Goal: Task Accomplishment & Management: Complete application form

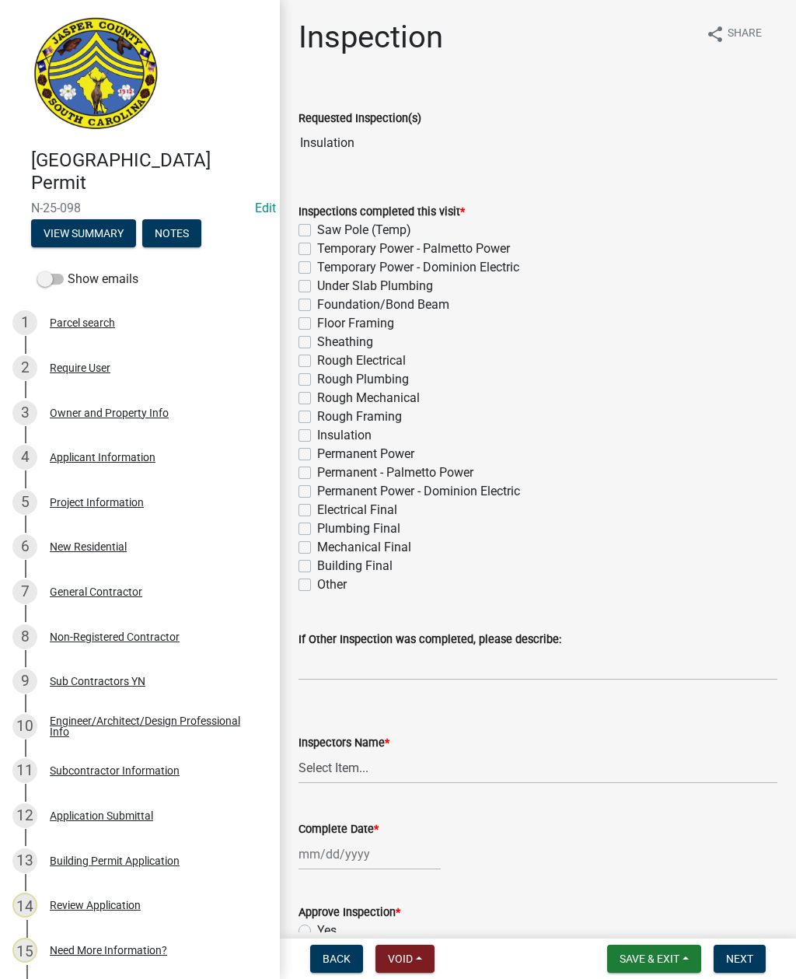
click at [317, 440] on label "Insulation" at bounding box center [344, 435] width 54 height 19
click at [317, 436] on input "Insulation" at bounding box center [322, 431] width 10 height 10
checkbox input "true"
checkbox input "false"
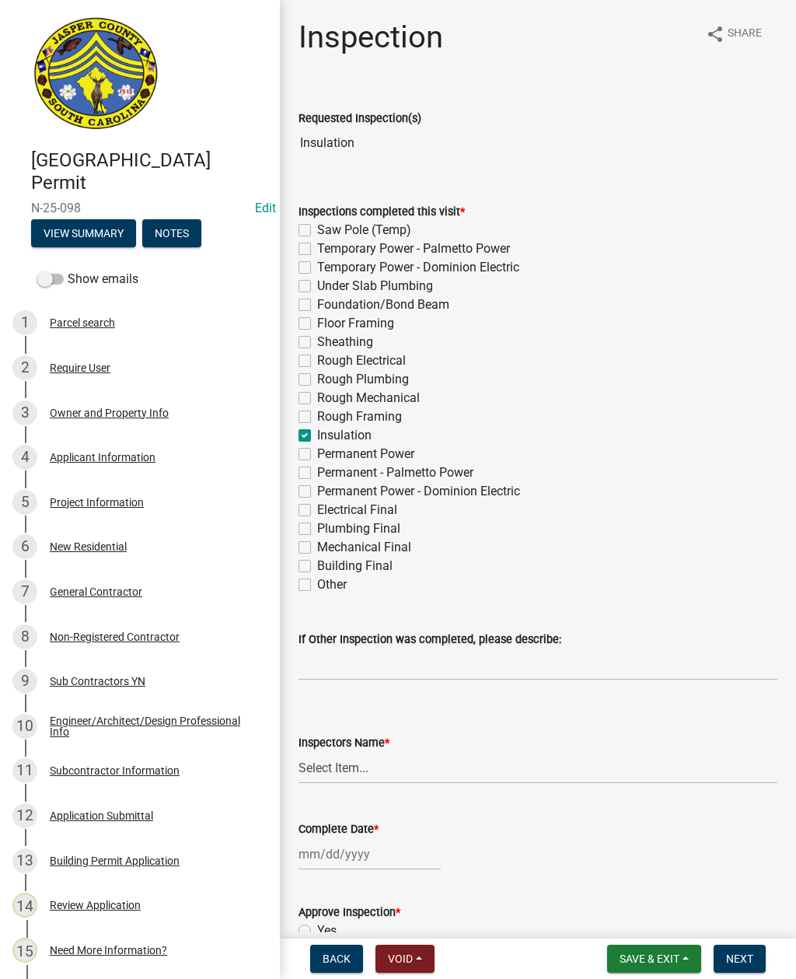
checkbox input "false"
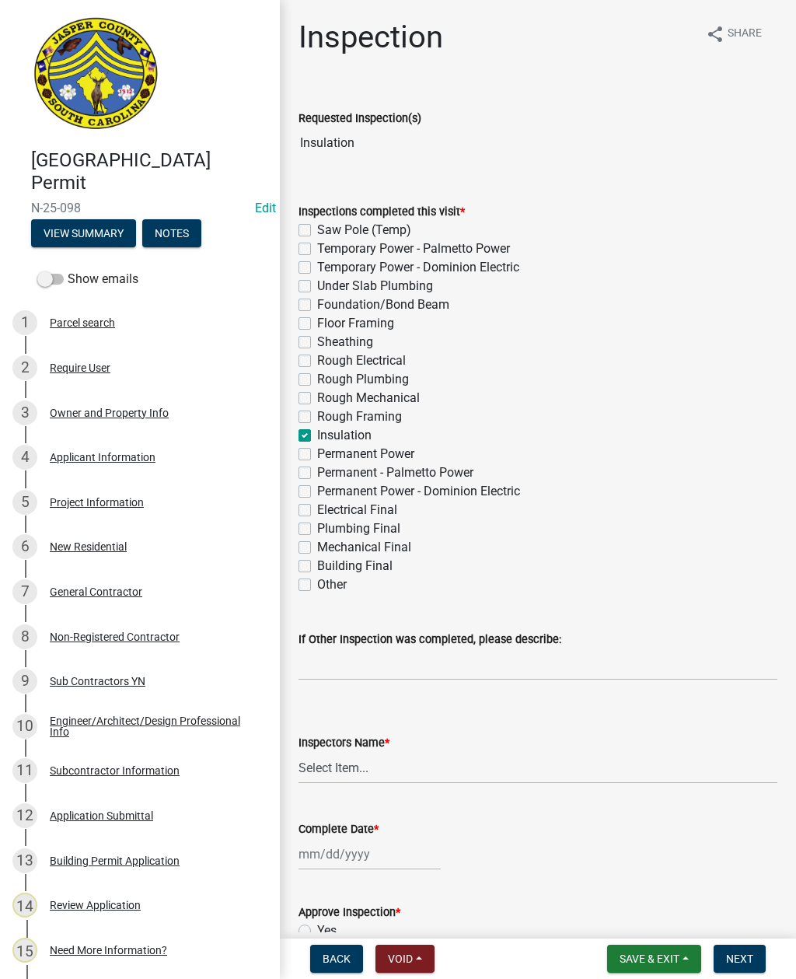
checkbox input "false"
checkbox input "true"
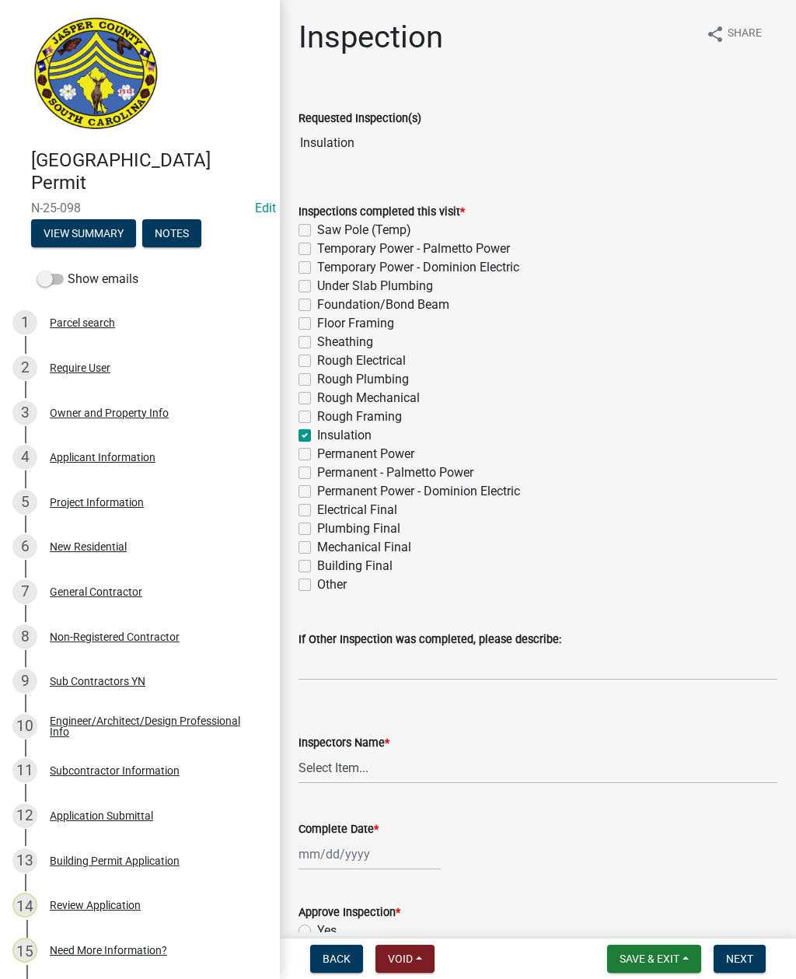
checkbox input "false"
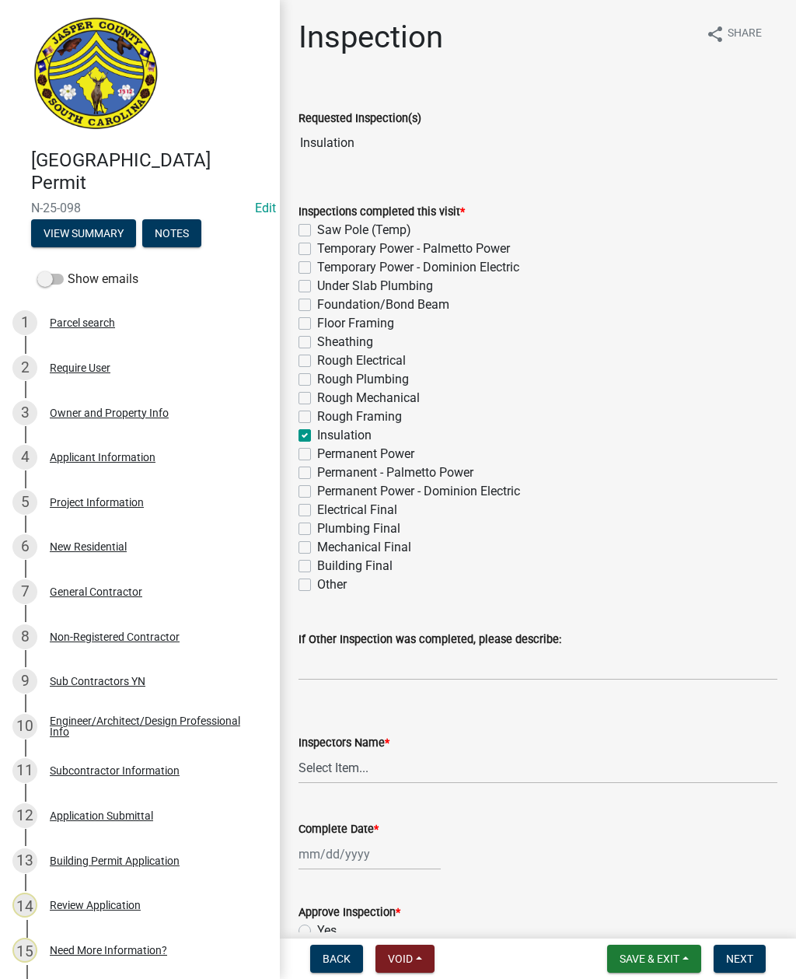
checkbox input "false"
click at [317, 432] on label "Insulation" at bounding box center [344, 435] width 54 height 19
click at [317, 432] on input "Insulation" at bounding box center [322, 431] width 10 height 10
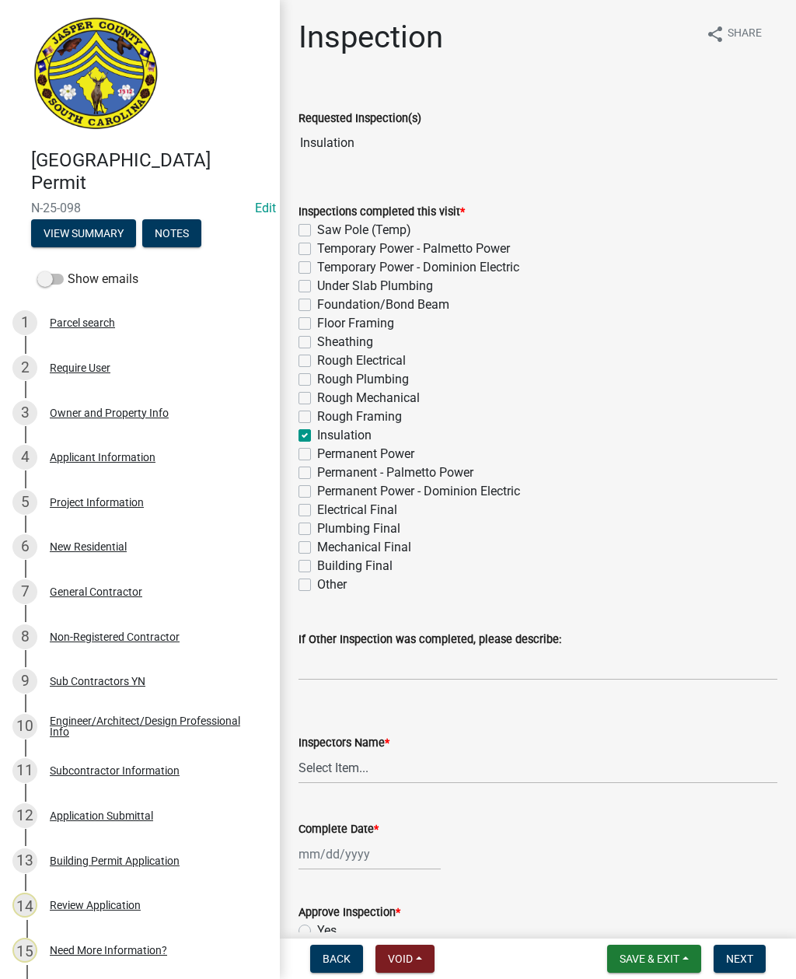
checkbox input "false"
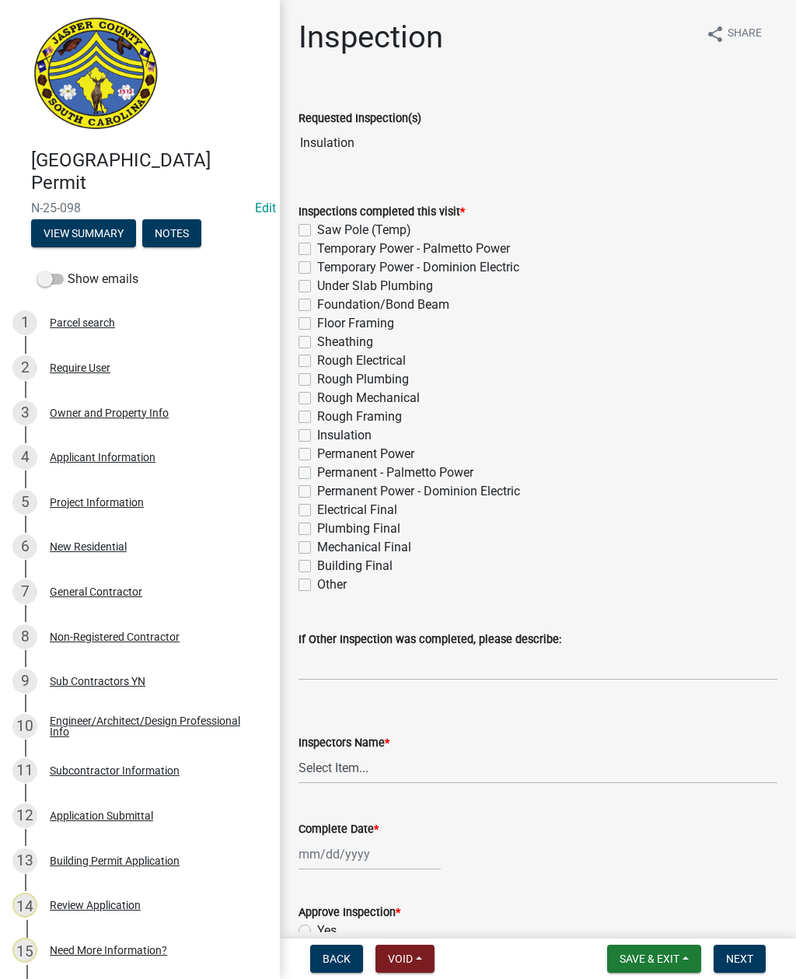
checkbox input "false"
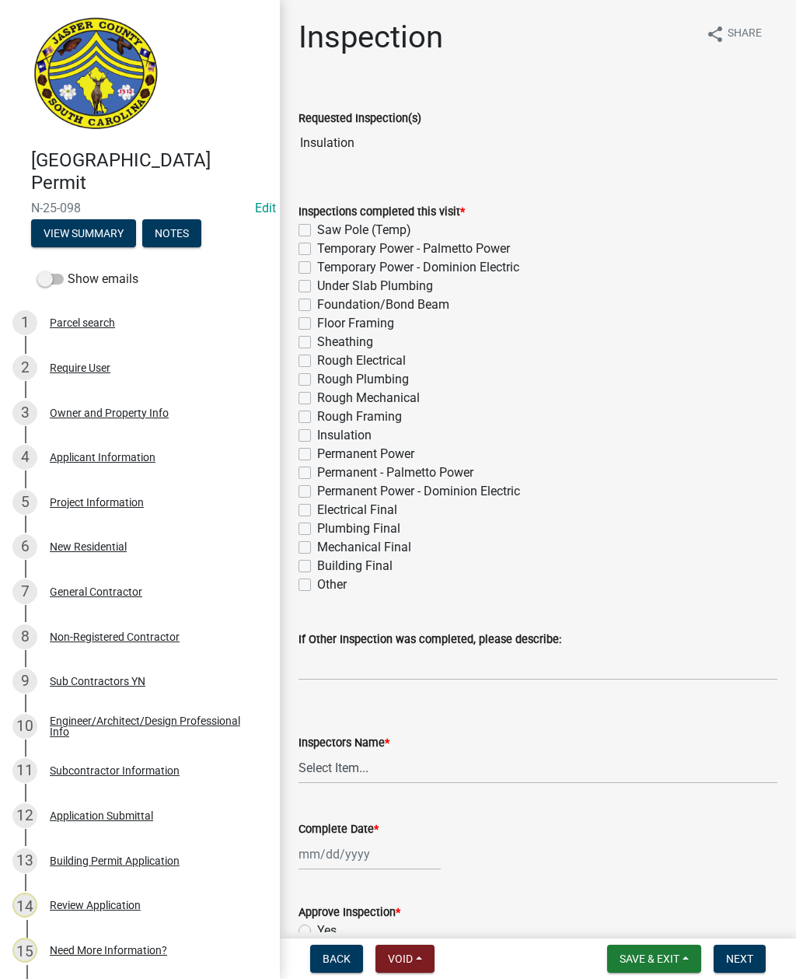
checkbox input "false"
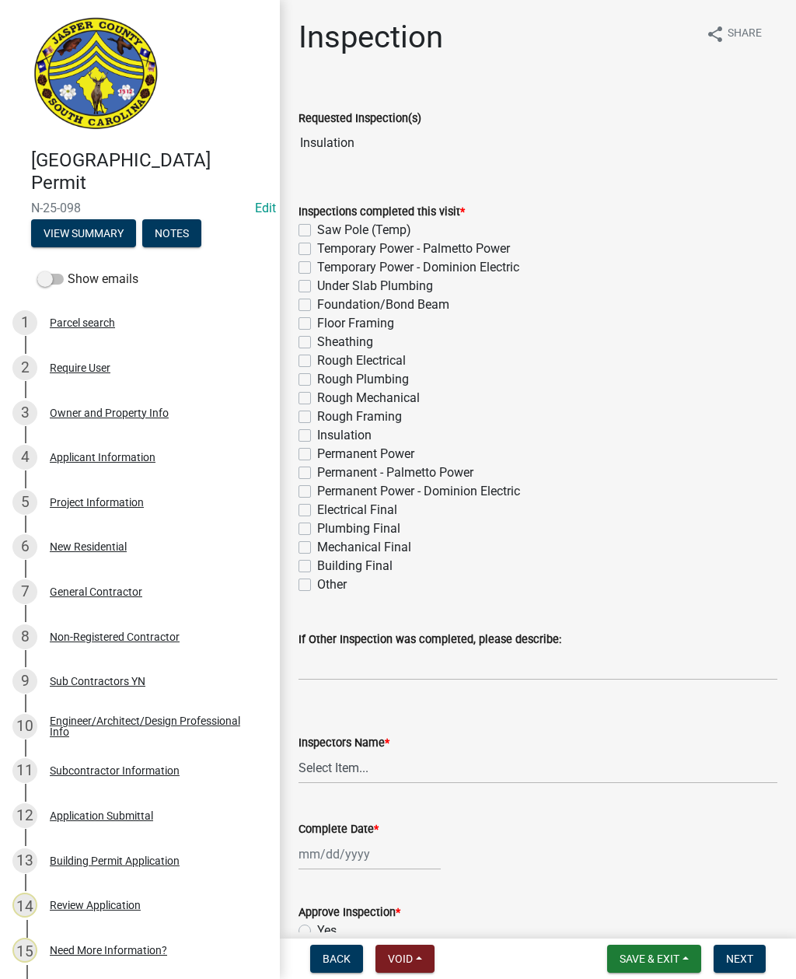
checkbox input "false"
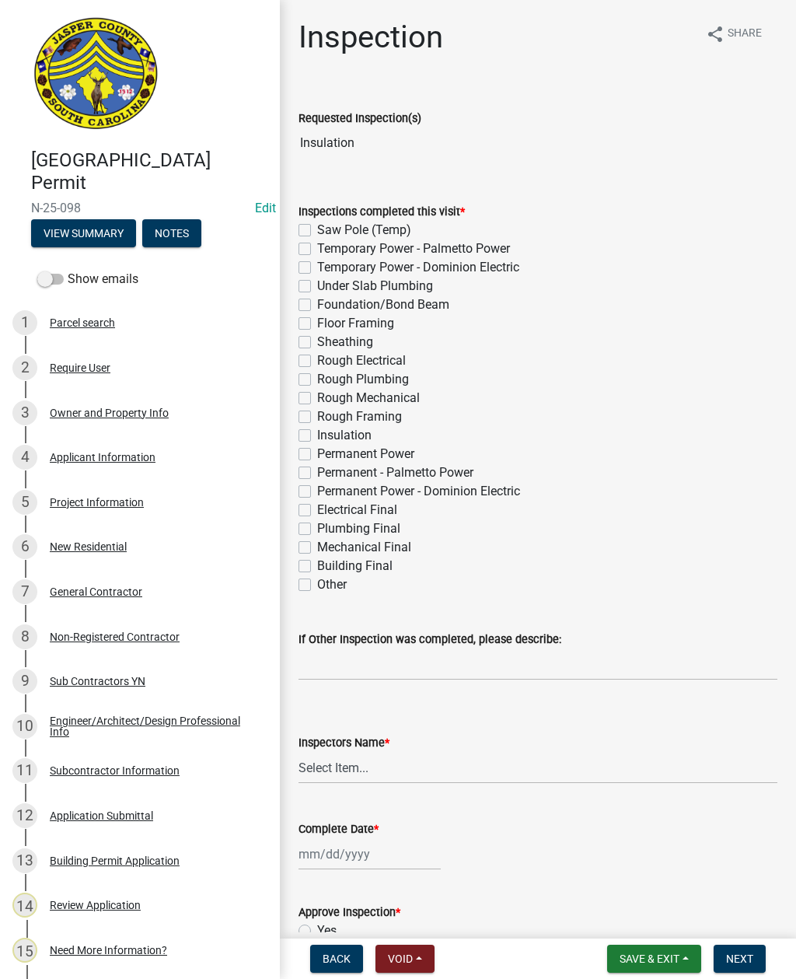
checkbox input "false"
click at [317, 436] on label "Insulation" at bounding box center [344, 435] width 54 height 19
click at [317, 436] on input "Insulation" at bounding box center [322, 431] width 10 height 10
checkbox input "true"
checkbox input "false"
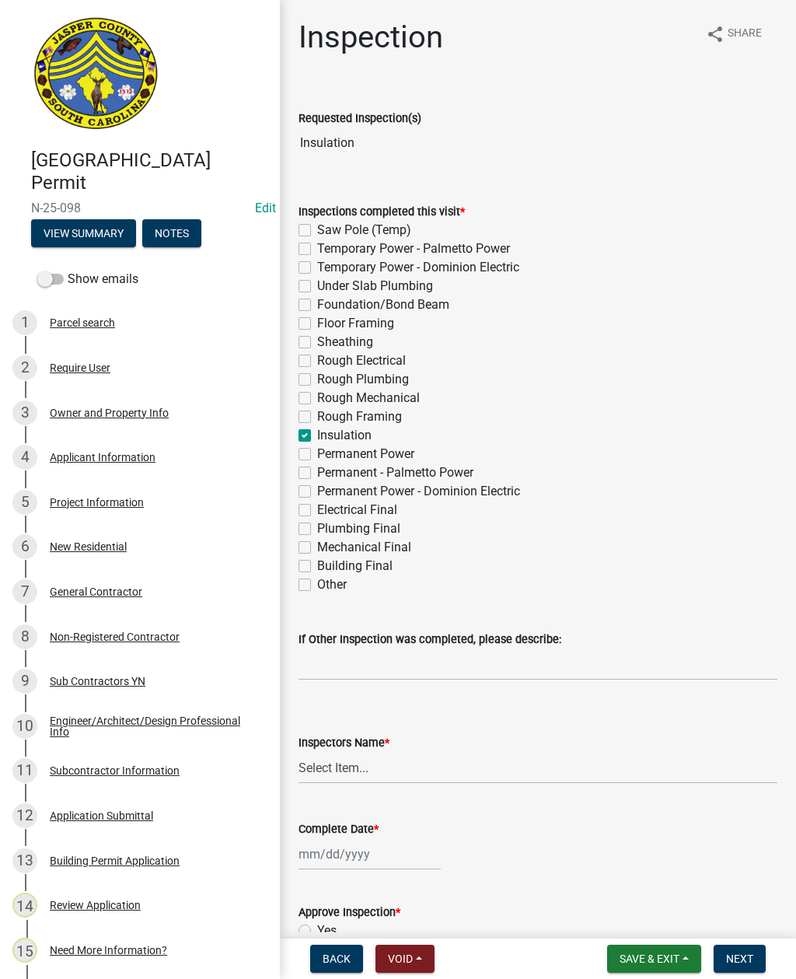
checkbox input "false"
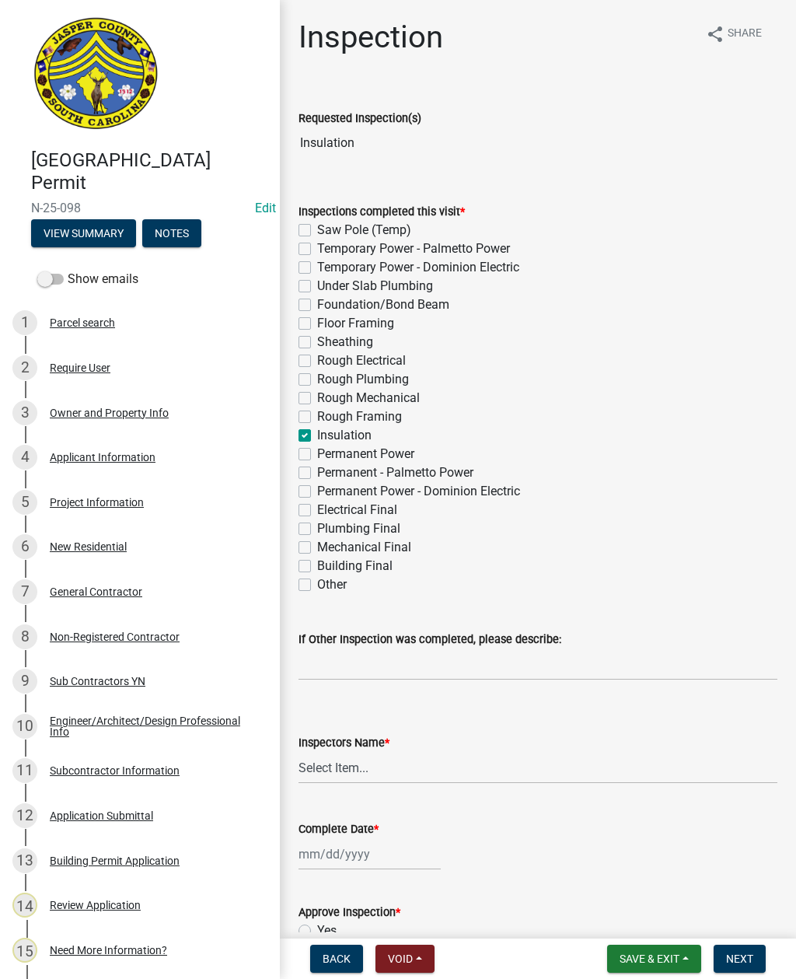
checkbox input "false"
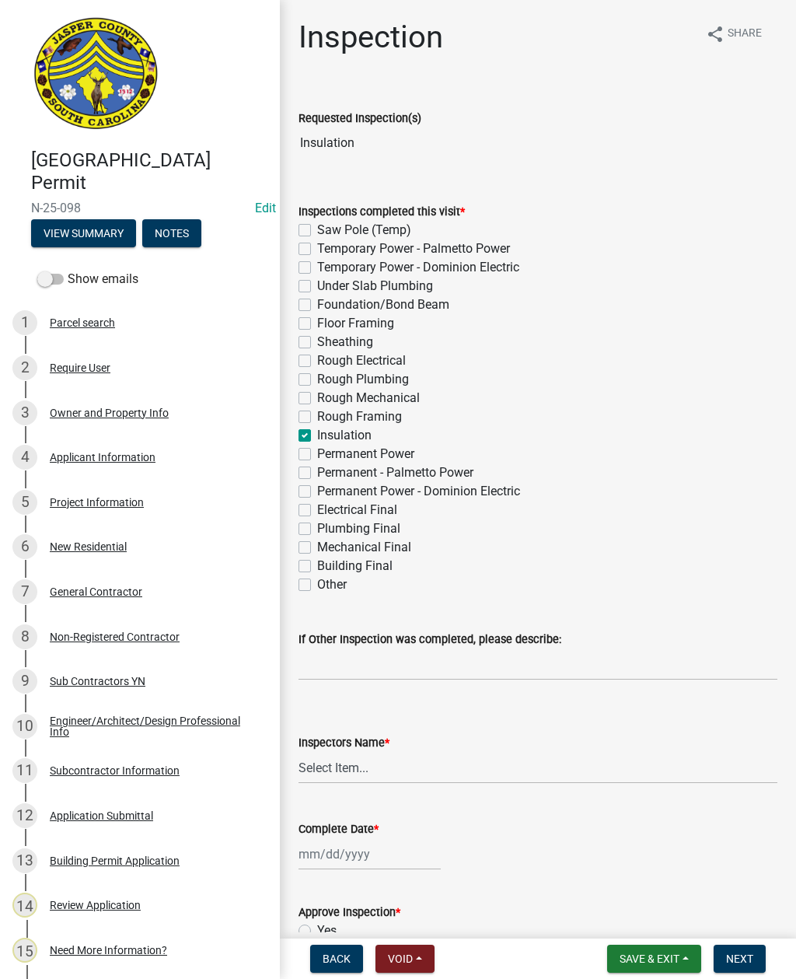
checkbox input "true"
checkbox input "false"
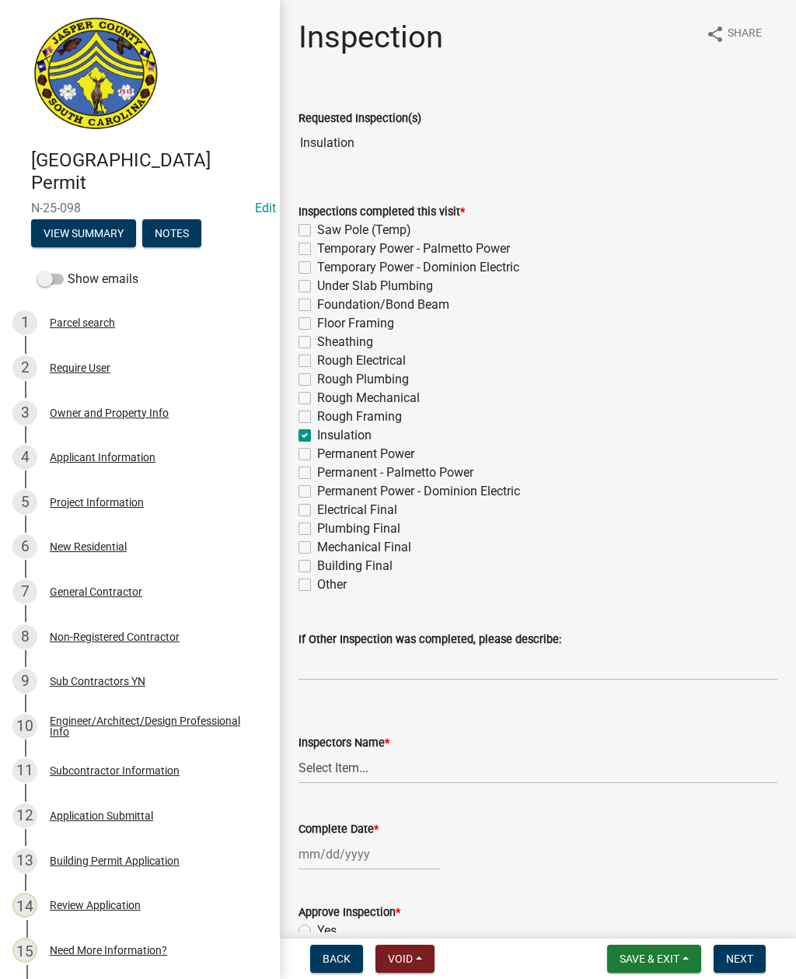
checkbox input "false"
click at [343, 772] on select "Select Item... [EMAIL_ADDRESS][DOMAIN_NAME] ([PERSON_NAME] ) rcampbell ([PERSON…" at bounding box center [538, 768] width 479 height 32
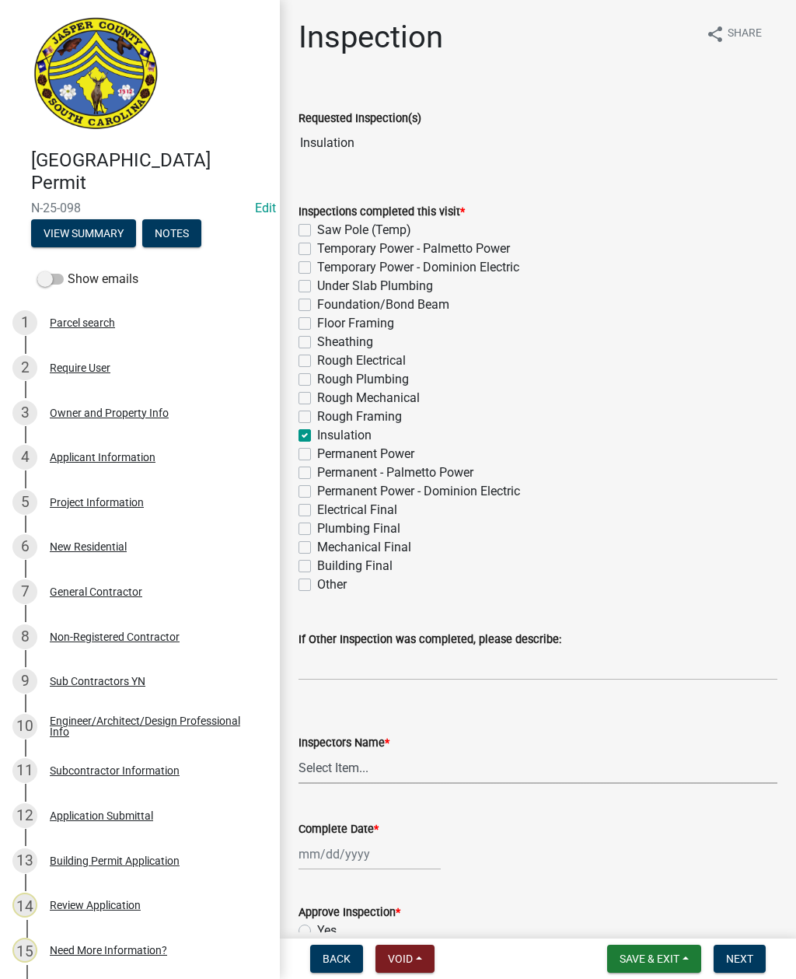
select select "2d9ba1e5-2fdd-4b15-98d0-073dcbeb5880"
click at [352, 848] on div at bounding box center [370, 854] width 142 height 32
select select "9"
select select "2025"
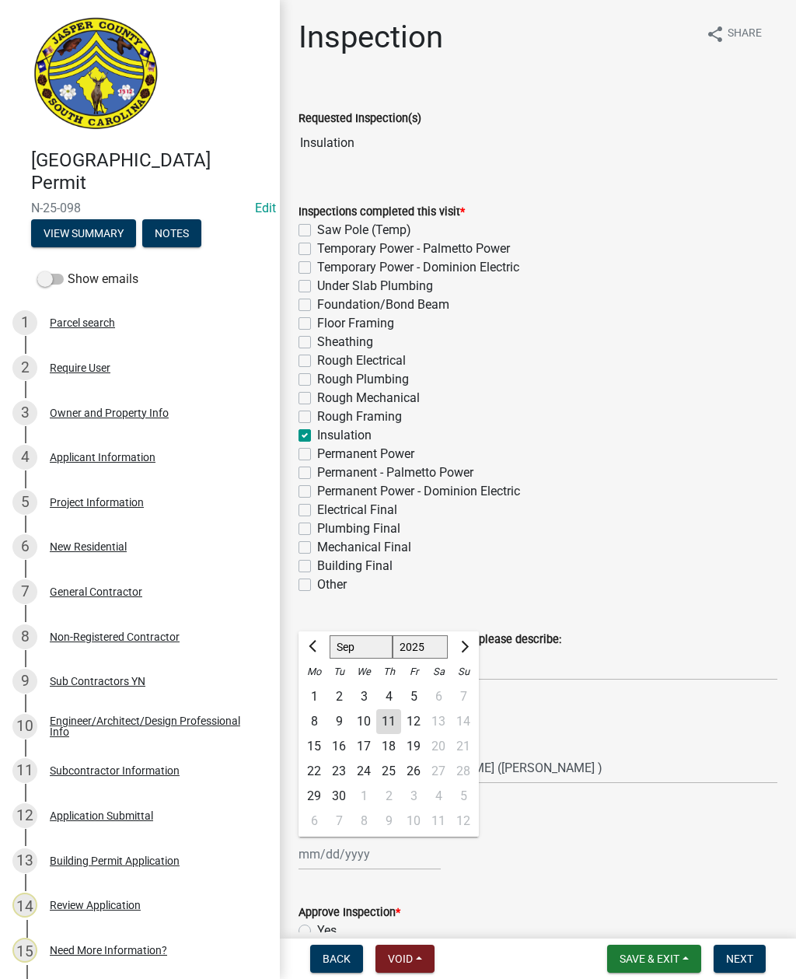
click at [393, 706] on div "4" at bounding box center [388, 696] width 25 height 25
type input "[DATE]"
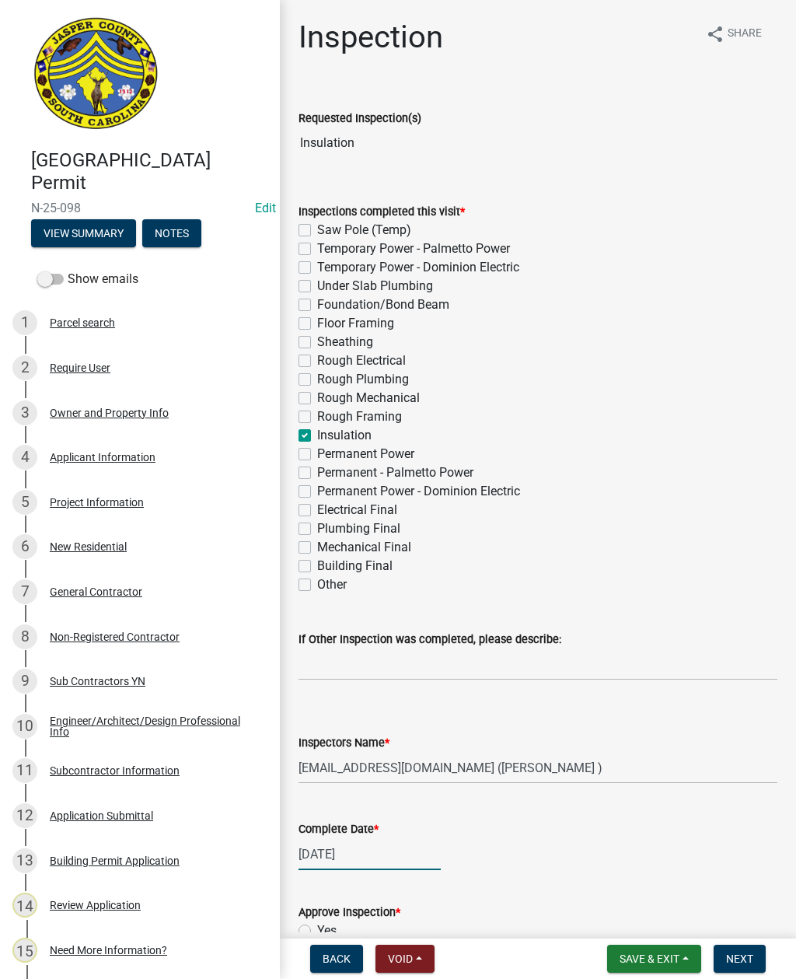
click at [360, 853] on div "[DATE]" at bounding box center [370, 854] width 142 height 32
select select "9"
select select "2025"
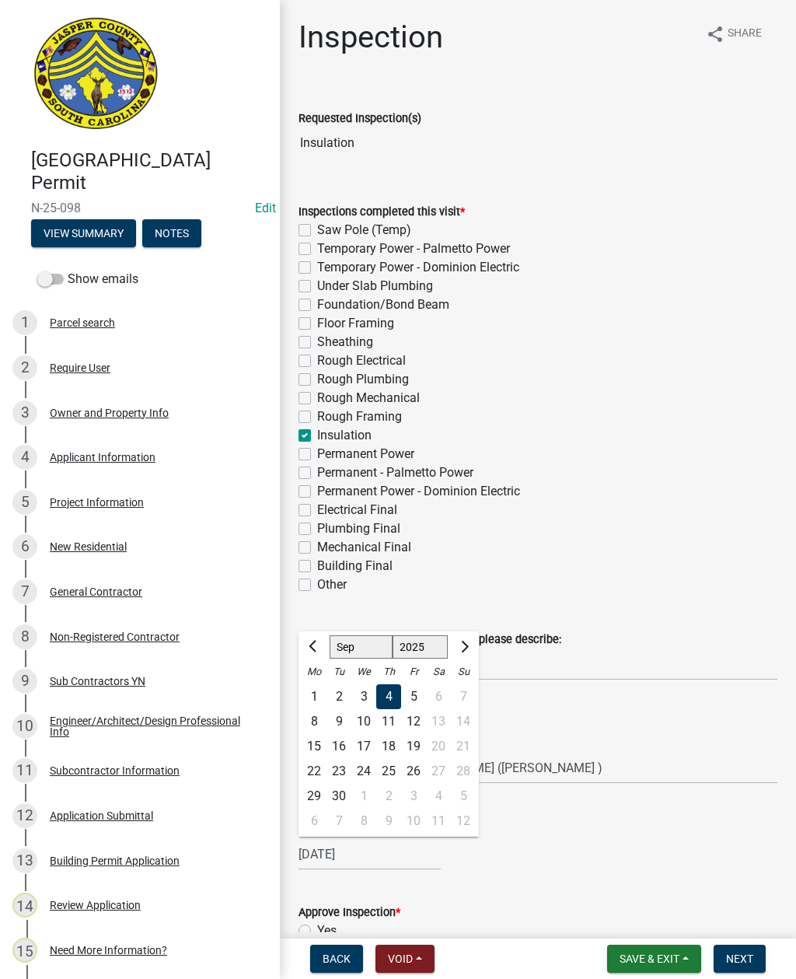
click at [394, 716] on div "11" at bounding box center [388, 721] width 25 height 25
type input "[DATE]"
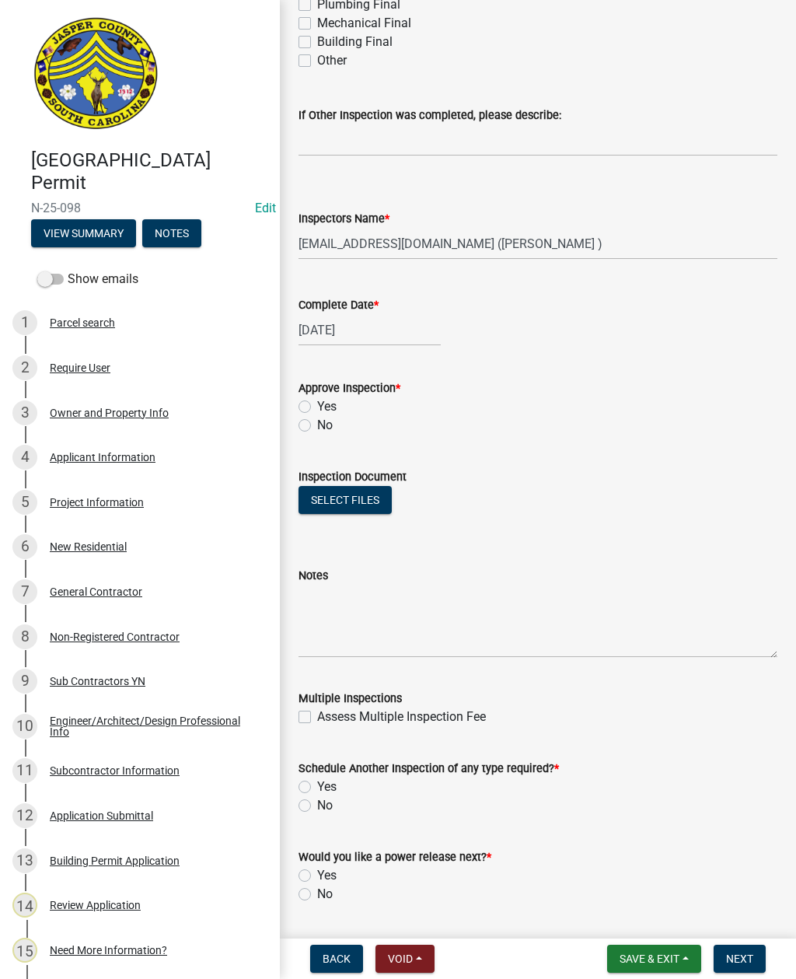
scroll to position [525, 0]
click at [317, 404] on label "Yes" at bounding box center [326, 406] width 19 height 19
click at [317, 404] on input "Yes" at bounding box center [322, 402] width 10 height 10
radio input "true"
click at [317, 782] on label "Yes" at bounding box center [326, 786] width 19 height 19
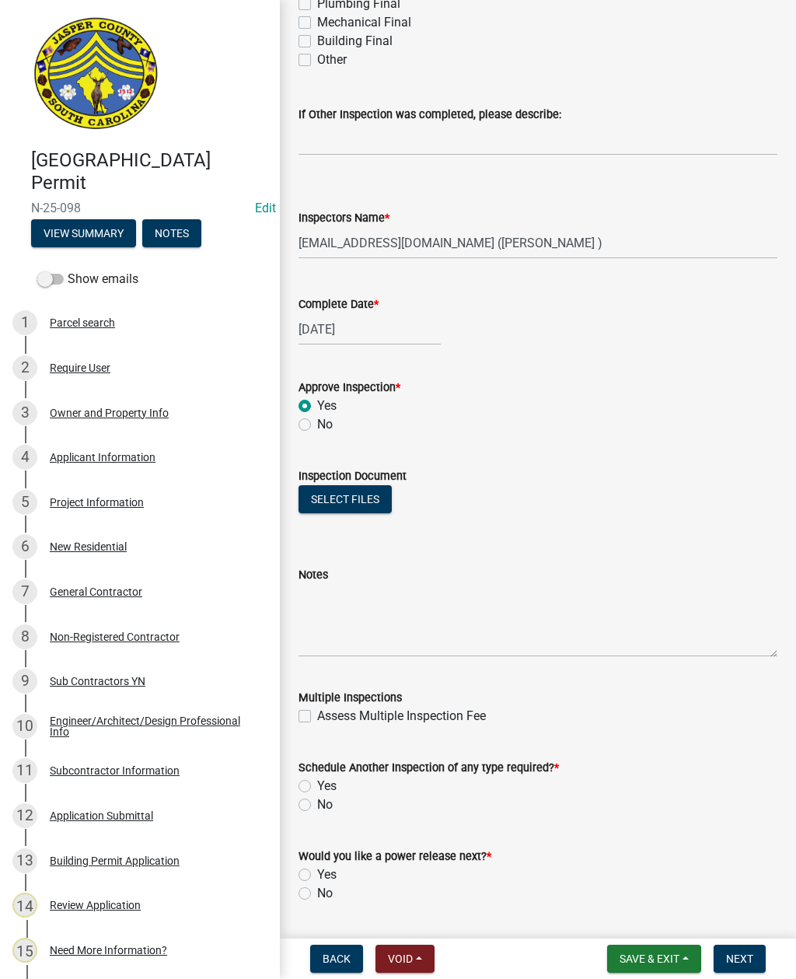
click at [317, 782] on input "Yes" at bounding box center [322, 782] width 10 height 10
radio input "true"
click at [317, 895] on label "No" at bounding box center [325, 893] width 16 height 19
click at [317, 894] on input "No" at bounding box center [322, 889] width 10 height 10
radio input "true"
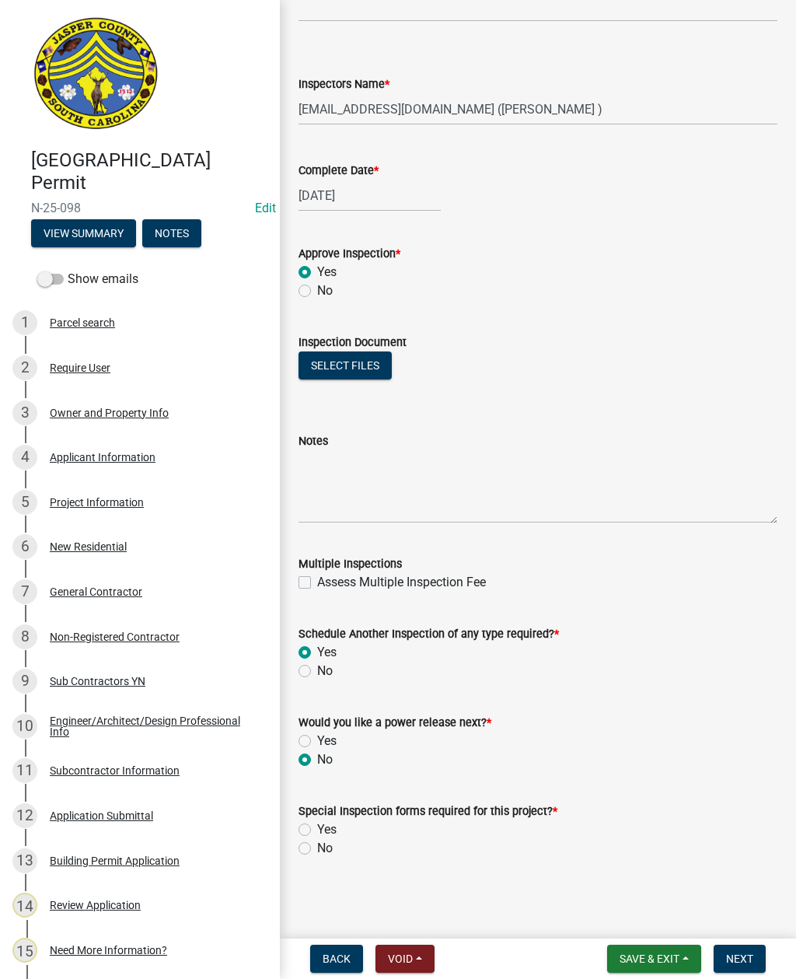
scroll to position [659, 0]
click at [317, 835] on label "Yes" at bounding box center [326, 830] width 19 height 19
click at [317, 831] on input "Yes" at bounding box center [322, 826] width 10 height 10
radio input "true"
click at [317, 844] on label "No" at bounding box center [325, 848] width 16 height 19
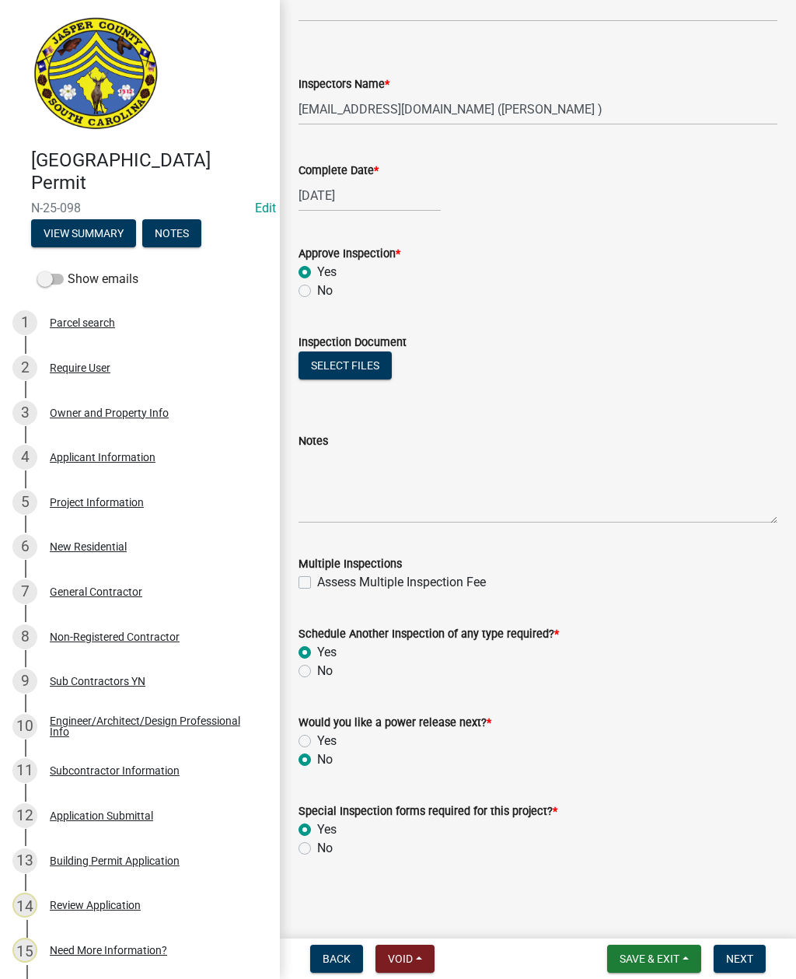
click at [317, 844] on input "No" at bounding box center [322, 844] width 10 height 10
radio input "true"
click at [737, 953] on span "Next" at bounding box center [739, 959] width 27 height 12
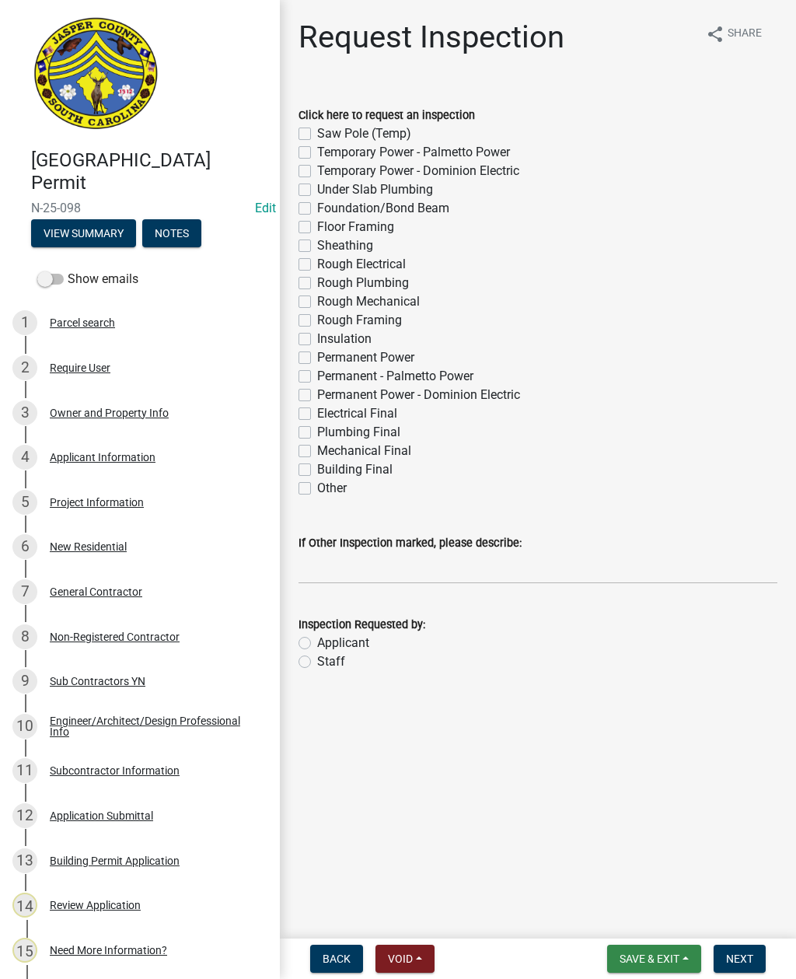
click at [657, 959] on span "Save & Exit" at bounding box center [650, 959] width 60 height 12
click at [627, 918] on button "Save & Exit" at bounding box center [639, 918] width 124 height 37
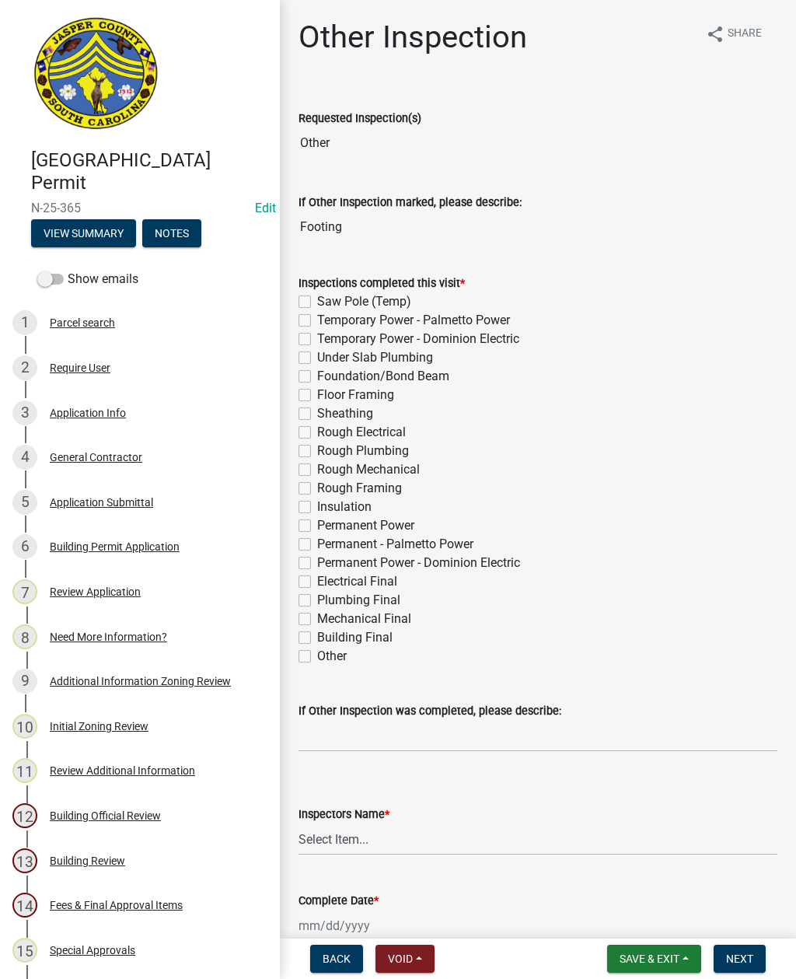
click at [317, 378] on label "Foundation/Bond Beam" at bounding box center [383, 376] width 132 height 19
click at [317, 377] on input "Foundation/Bond Beam" at bounding box center [322, 372] width 10 height 10
checkbox input "true"
checkbox input "false"
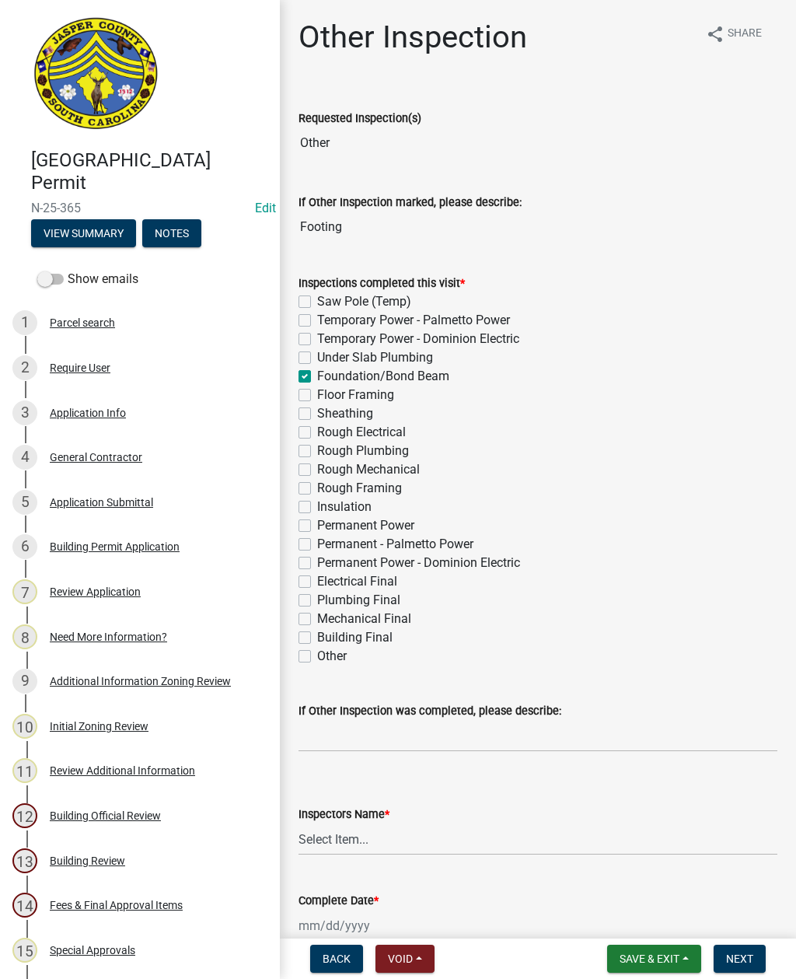
checkbox input "false"
checkbox input "true"
checkbox input "false"
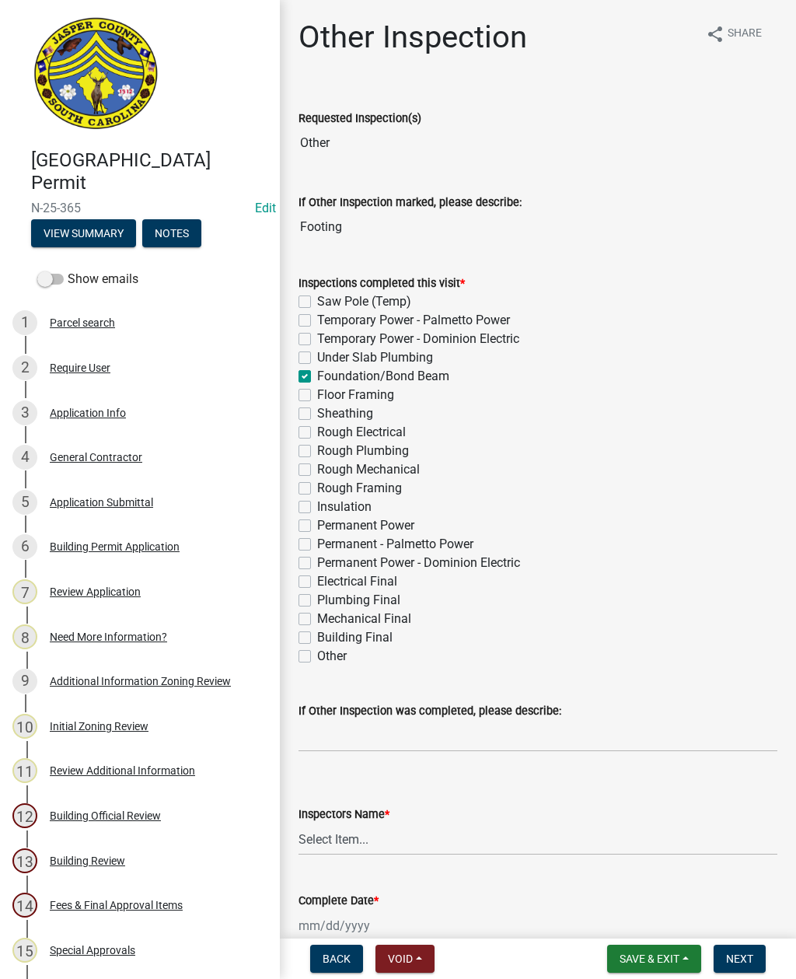
checkbox input "false"
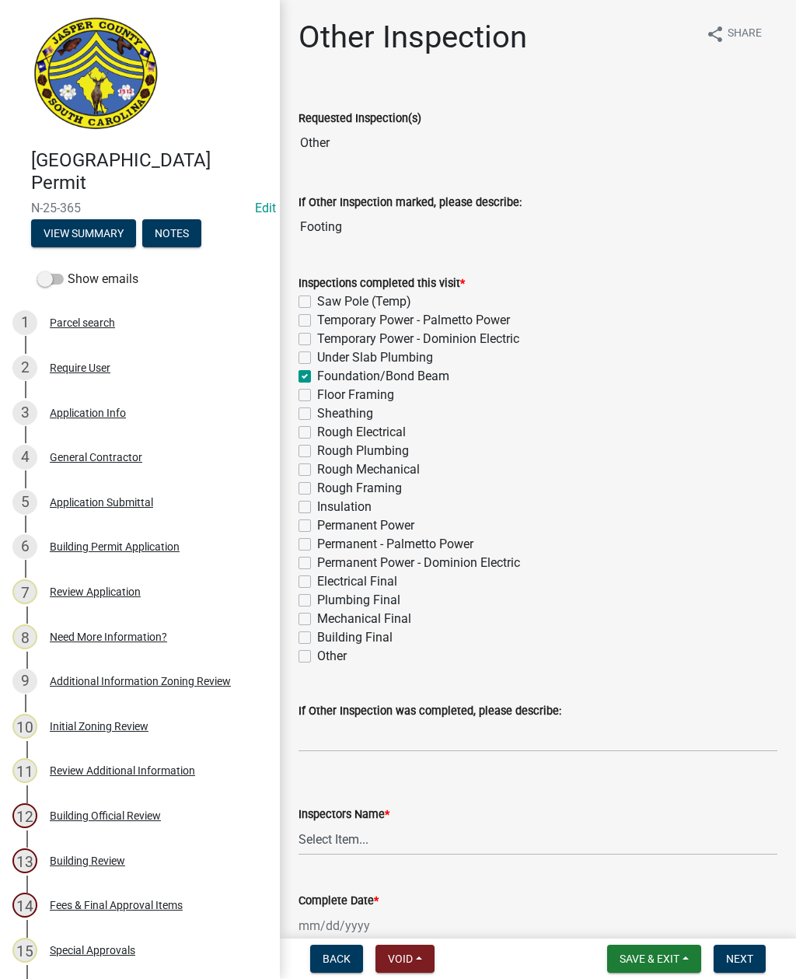
checkbox input "false"
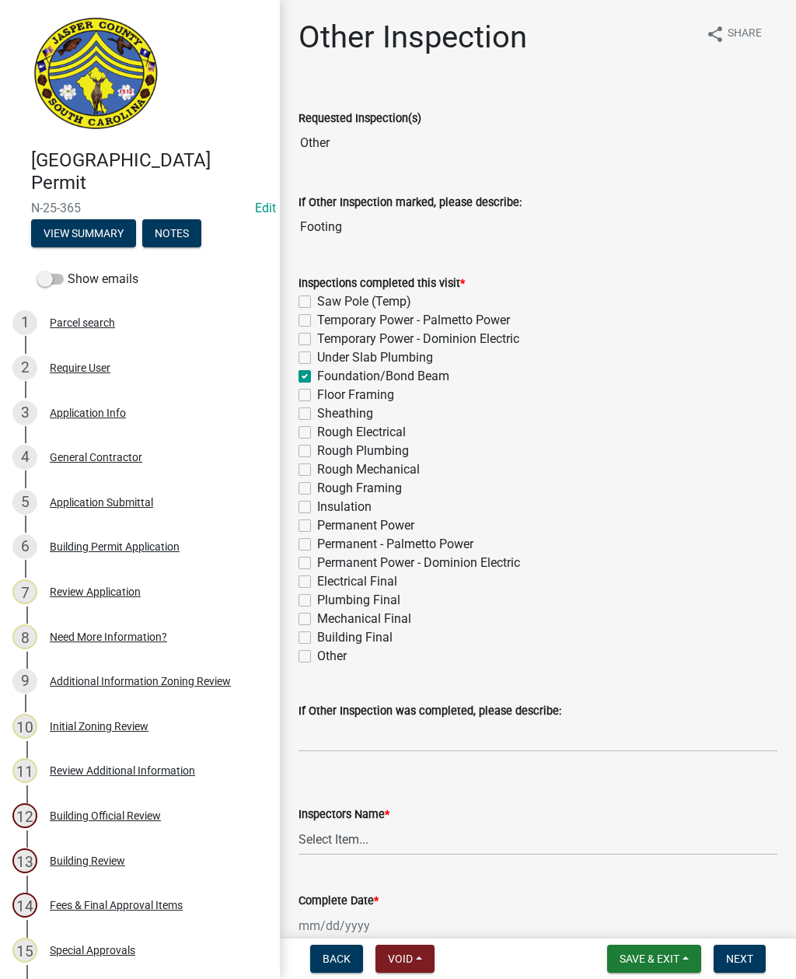
checkbox input "false"
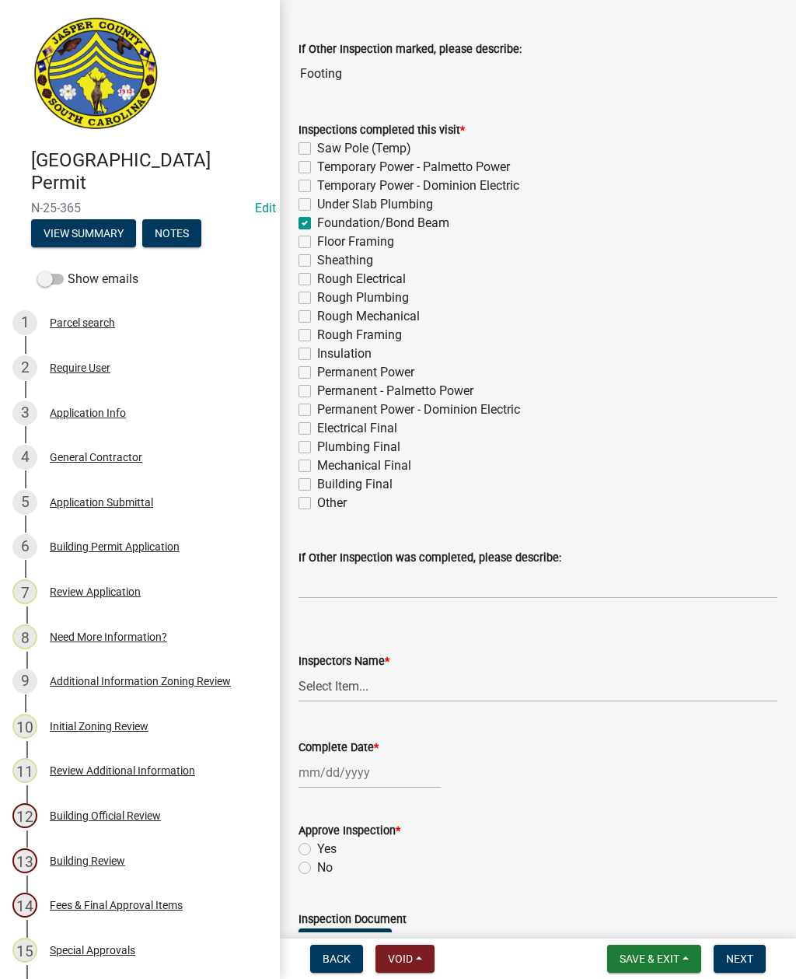
scroll to position [169, 0]
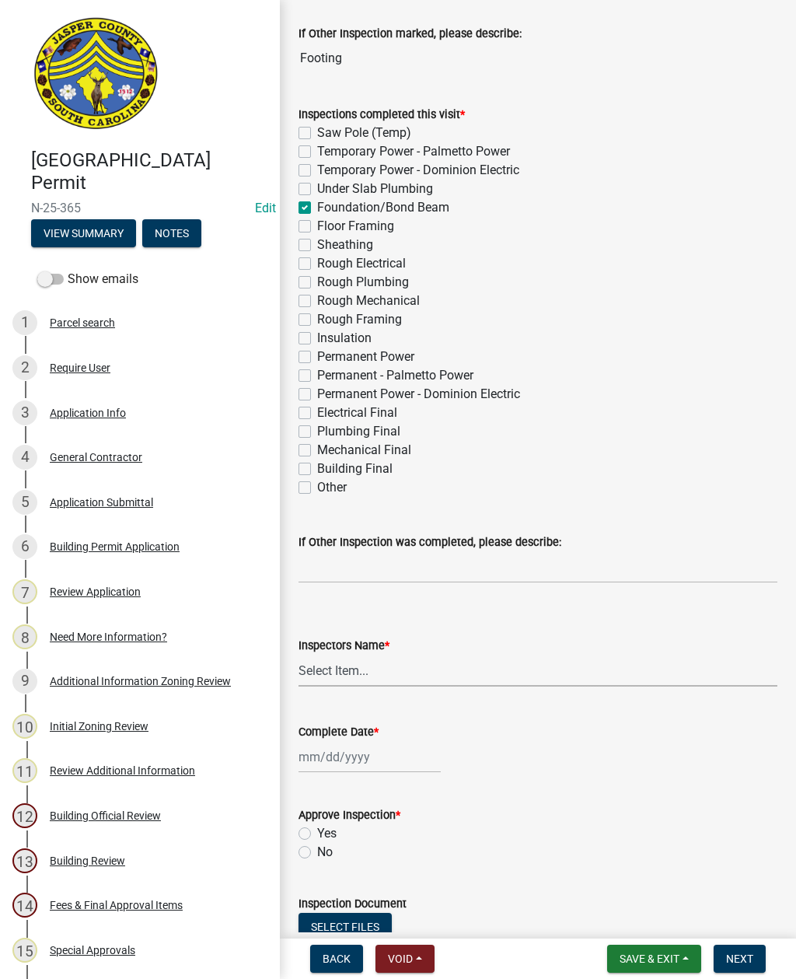
click at [359, 676] on select "Select Item... [EMAIL_ADDRESS][DOMAIN_NAME] ([PERSON_NAME] ) rcampbell ([PERSON…" at bounding box center [538, 671] width 479 height 32
select select "2d9ba1e5-2fdd-4b15-98d0-073dcbeb5880"
click at [355, 757] on div at bounding box center [370, 757] width 142 height 32
select select "9"
select select "2025"
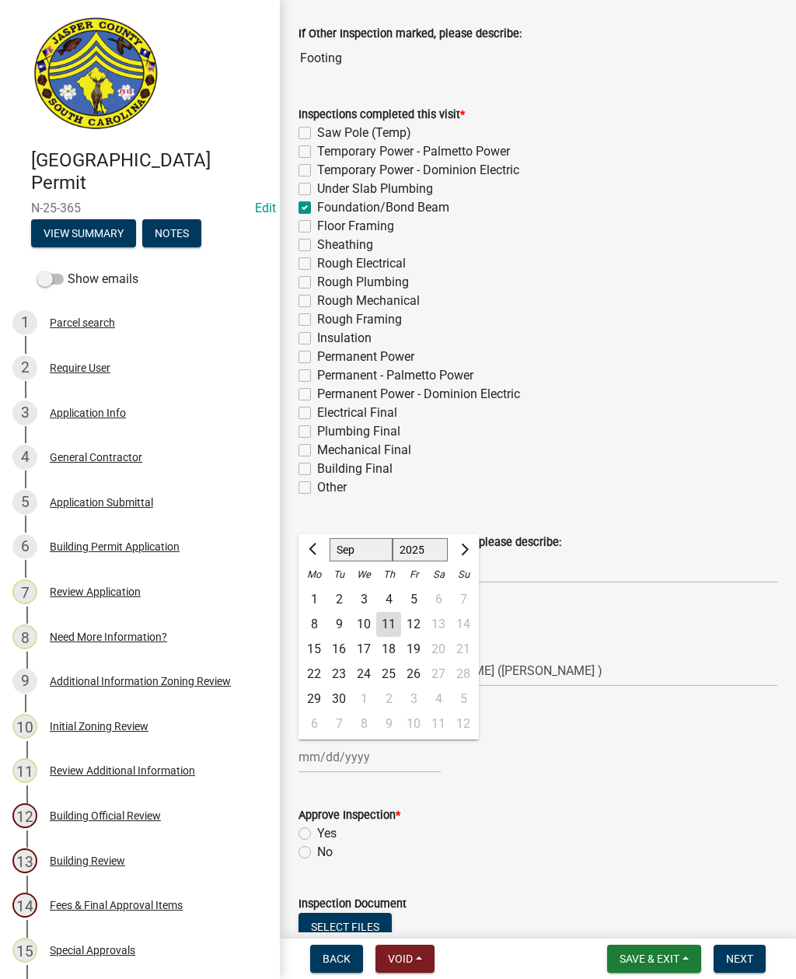
click at [387, 619] on div "11" at bounding box center [388, 624] width 25 height 25
type input "[DATE]"
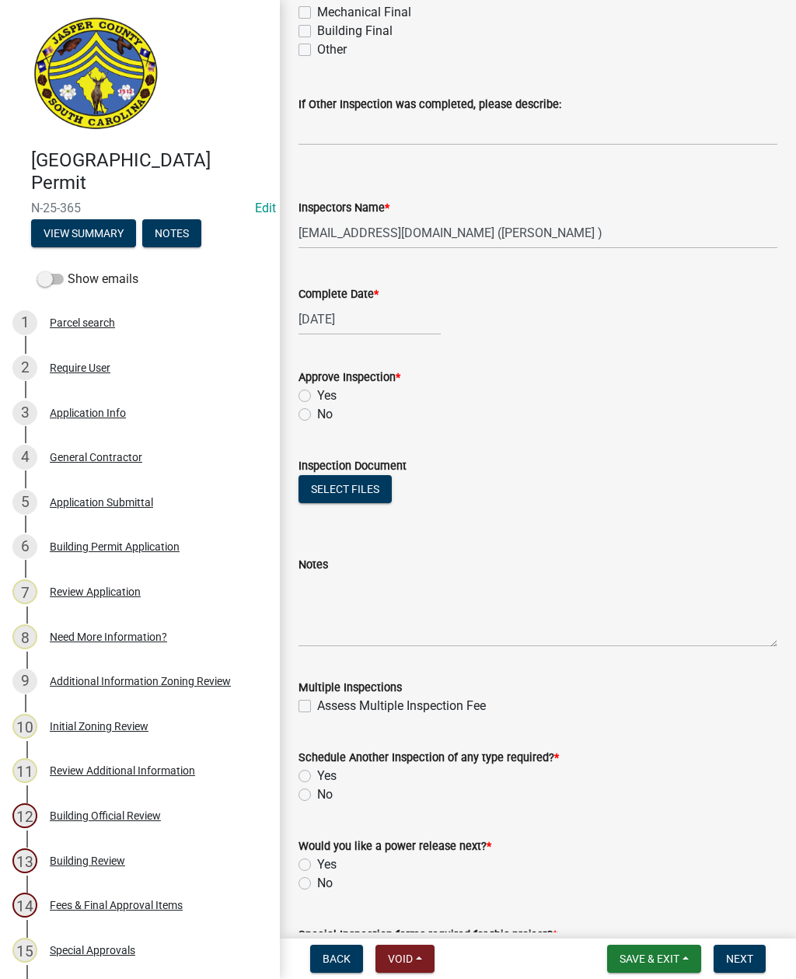
scroll to position [607, 0]
click at [317, 399] on label "Yes" at bounding box center [326, 395] width 19 height 19
click at [317, 396] on input "Yes" at bounding box center [322, 391] width 10 height 10
radio input "true"
click at [414, 596] on textarea "Notes" at bounding box center [538, 609] width 479 height 73
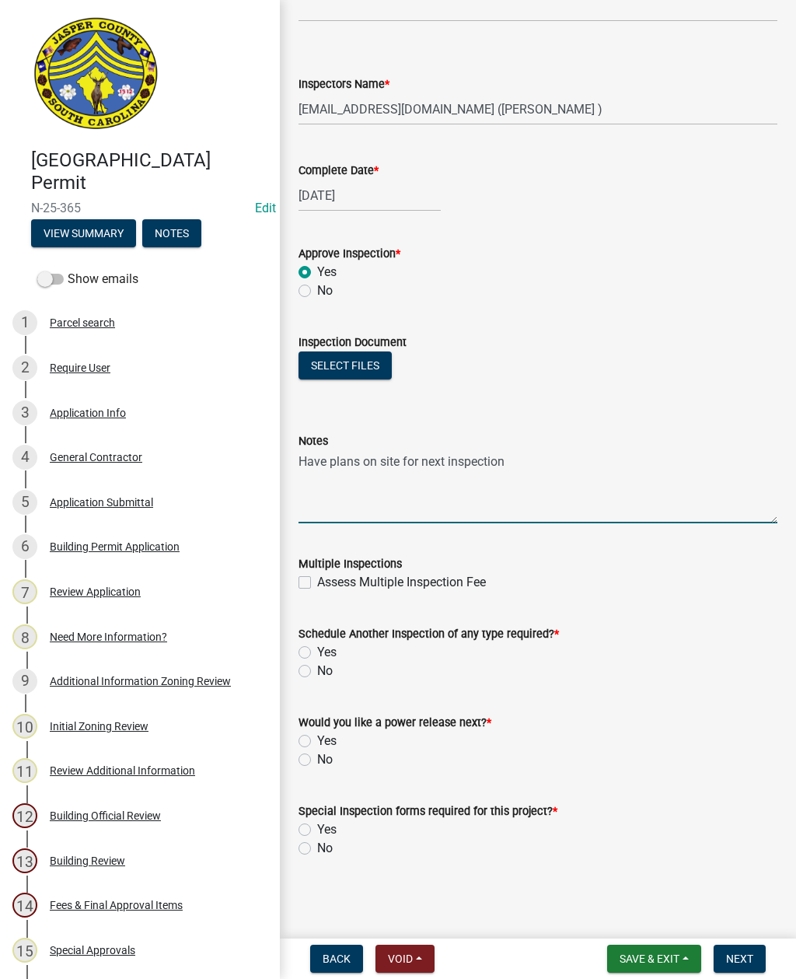
scroll to position [730, 0]
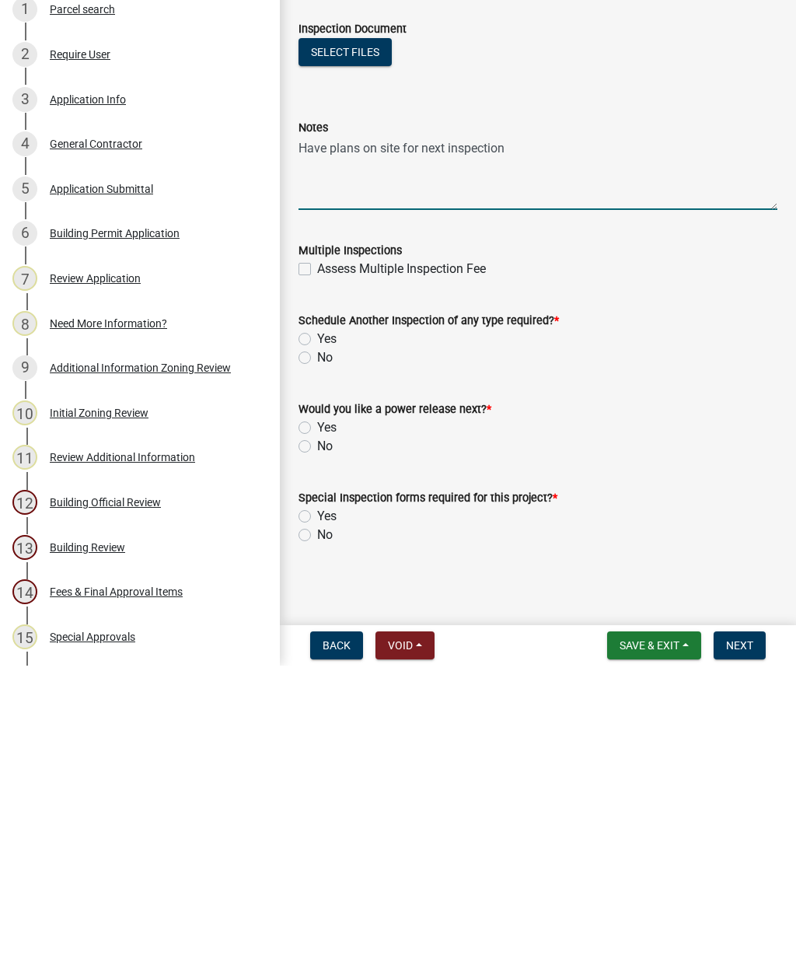
type textarea "Have plans on site for next inspection"
click at [317, 643] on label "Yes" at bounding box center [326, 652] width 19 height 19
click at [317, 643] on input "Yes" at bounding box center [322, 648] width 10 height 10
radio input "true"
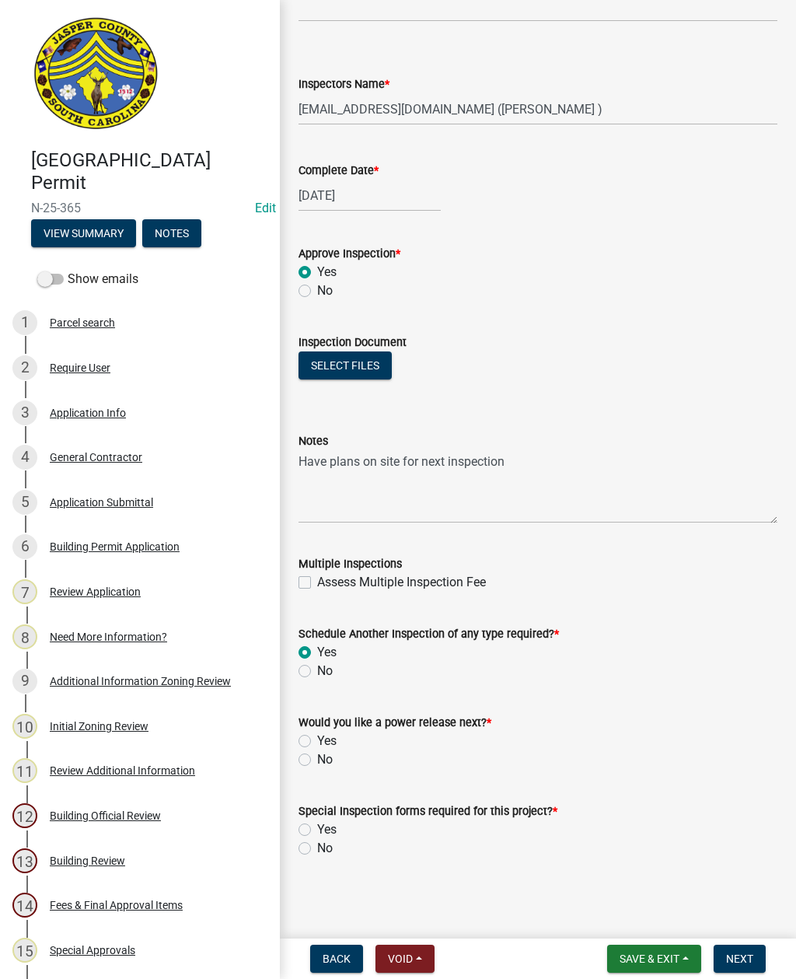
click at [299, 767] on div "No" at bounding box center [538, 760] width 479 height 19
click at [317, 761] on label "No" at bounding box center [325, 760] width 16 height 19
click at [317, 761] on input "No" at bounding box center [322, 756] width 10 height 10
radio input "true"
click at [317, 854] on label "No" at bounding box center [325, 848] width 16 height 19
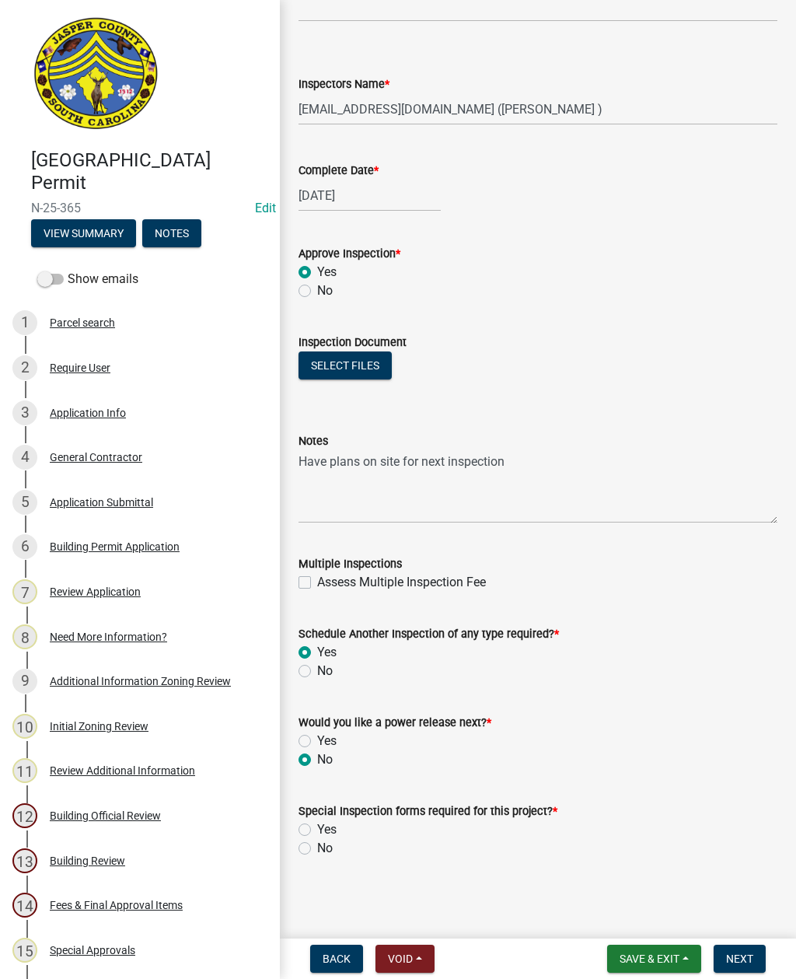
click at [317, 849] on input "No" at bounding box center [322, 844] width 10 height 10
radio input "true"
click at [742, 957] on span "Next" at bounding box center [739, 959] width 27 height 12
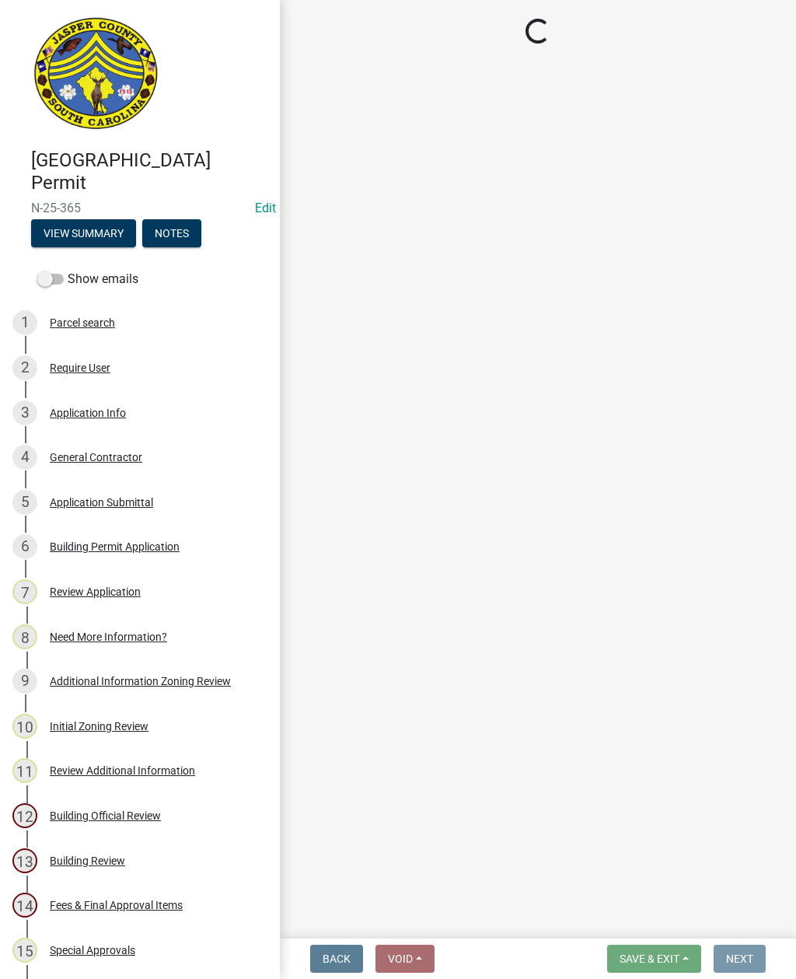
scroll to position [0, 0]
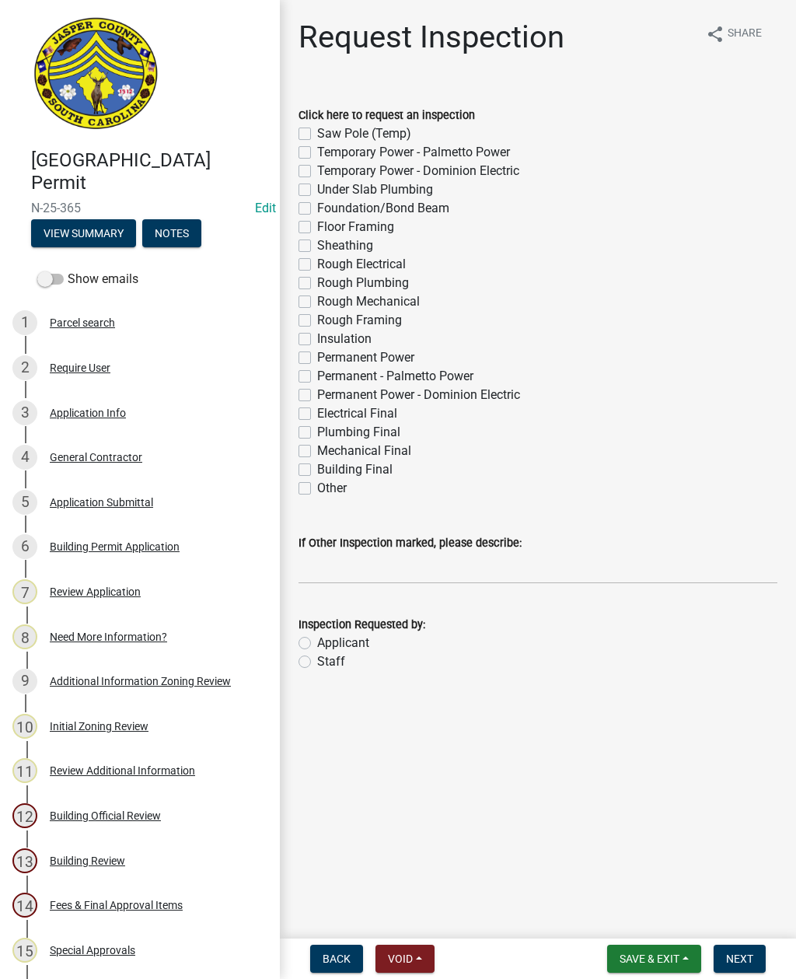
click at [661, 948] on button "Save & Exit" at bounding box center [654, 959] width 94 height 28
click at [633, 917] on button "Save & Exit" at bounding box center [639, 918] width 124 height 37
